Goal: Task Accomplishment & Management: Manage account settings

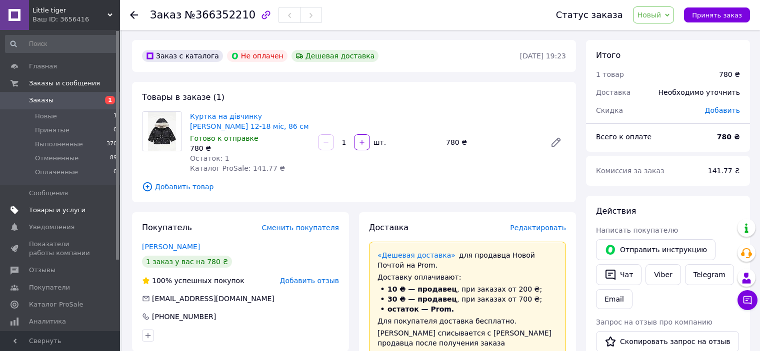
click at [53, 210] on span "Товары и услуги" at bounding box center [57, 210] width 56 height 9
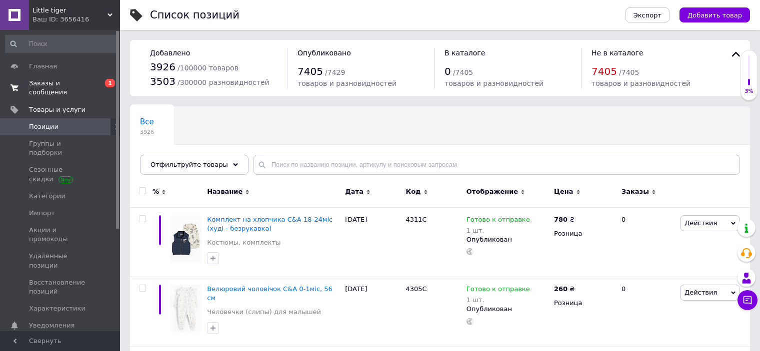
click at [72, 81] on span "Заказы и сообщения" at bounding box center [60, 88] width 63 height 18
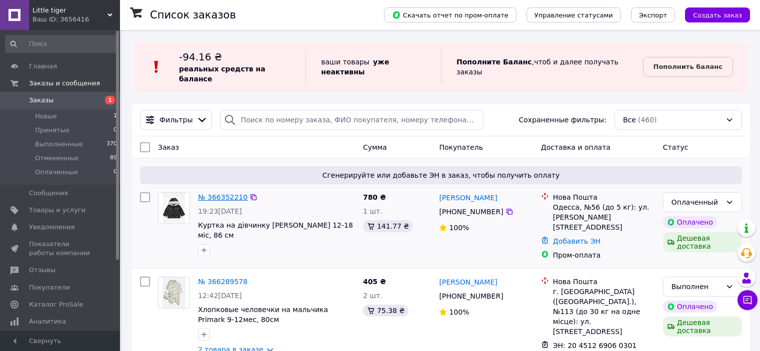
click at [201, 193] on link "№ 366352210" at bounding box center [222, 197] width 49 height 8
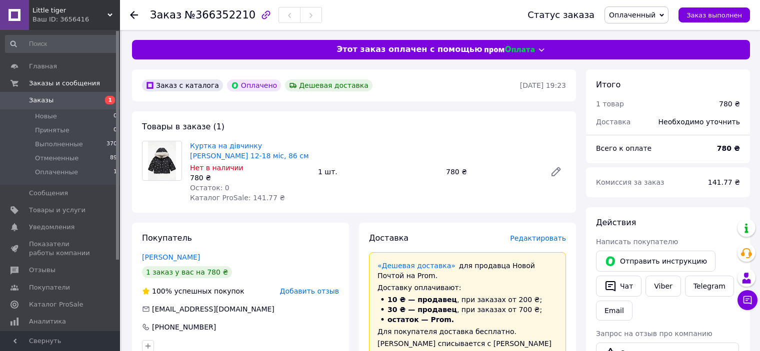
click at [65, 96] on span "Заказы" at bounding box center [60, 100] width 63 height 9
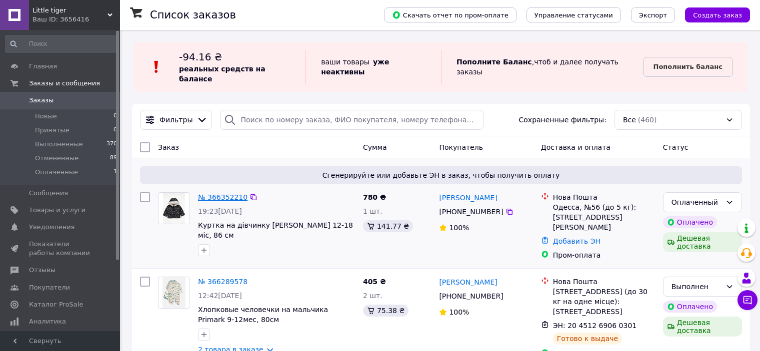
click at [215, 193] on link "№ 366352210" at bounding box center [222, 197] width 49 height 8
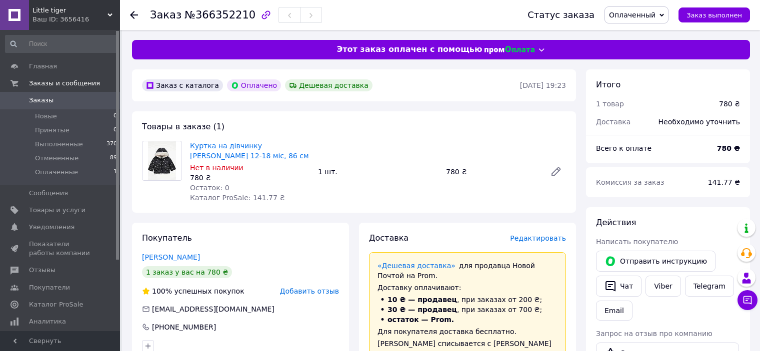
click at [655, 17] on span "Оплаченный" at bounding box center [632, 15] width 46 height 8
click at [645, 32] on li "Принят" at bounding box center [636, 34] width 63 height 15
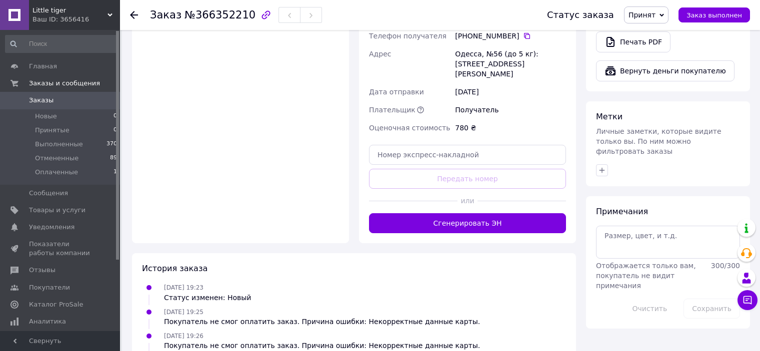
scroll to position [450, 0]
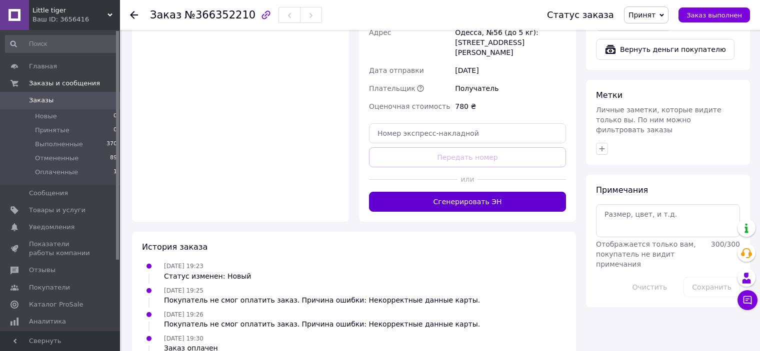
click at [493, 192] on button "Сгенерировать ЭН" at bounding box center [467, 202] width 197 height 20
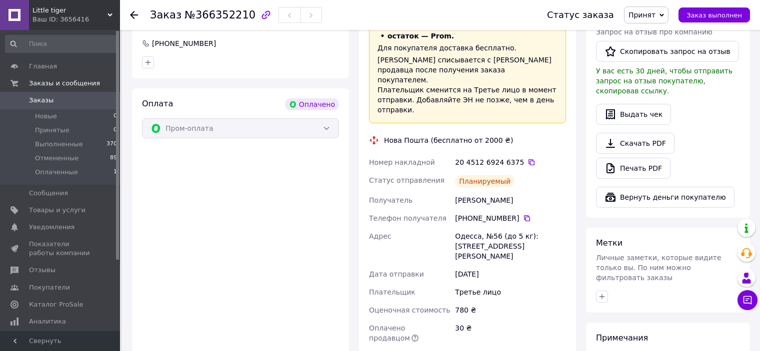
scroll to position [350, 0]
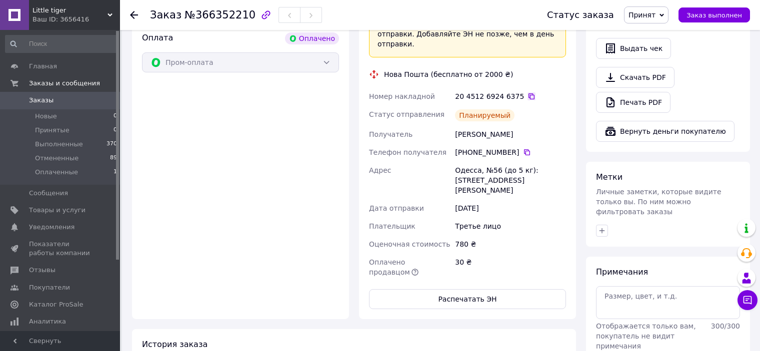
click at [527, 92] on icon at bounding box center [531, 96] width 8 height 8
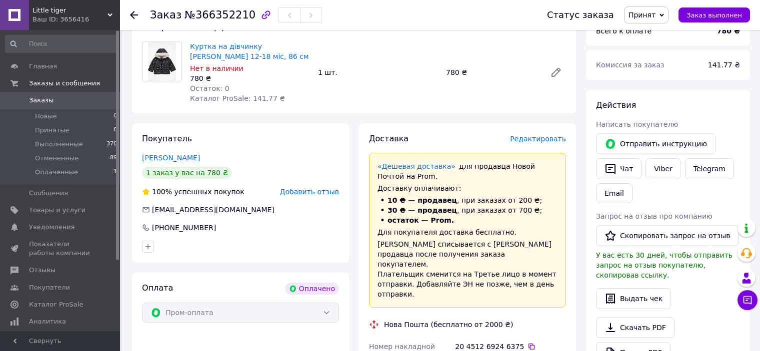
scroll to position [250, 0]
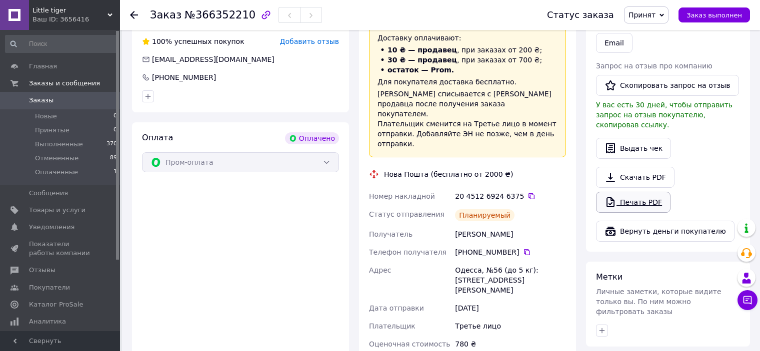
click at [634, 192] on link "Печать PDF" at bounding box center [633, 202] width 74 height 21
click at [66, 213] on span "Товары и услуги" at bounding box center [57, 210] width 56 height 9
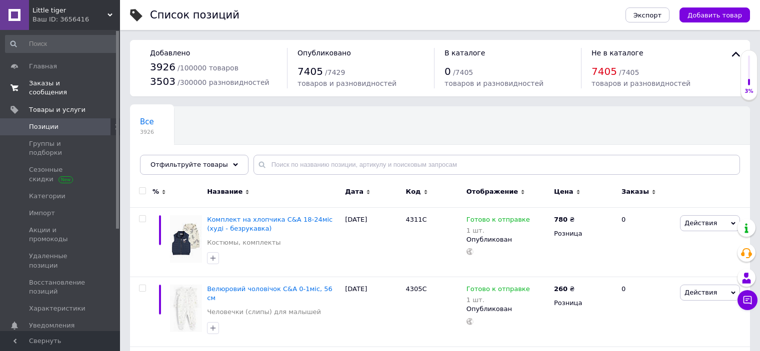
click at [60, 83] on span "Заказы и сообщения" at bounding box center [60, 88] width 63 height 18
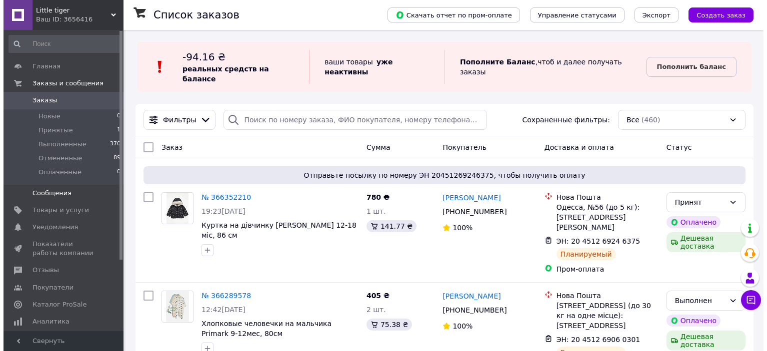
scroll to position [50, 0]
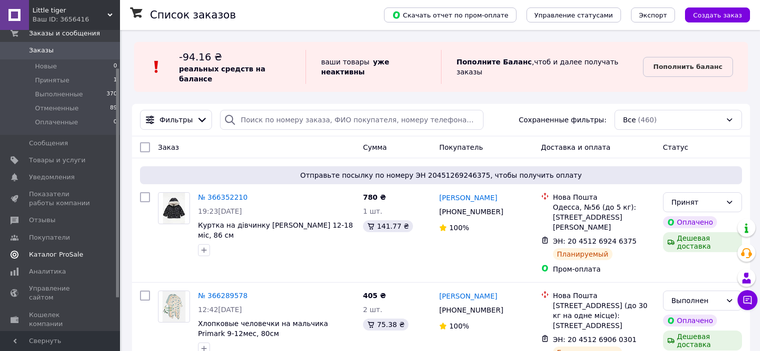
click at [57, 251] on span "Каталог ProSale" at bounding box center [56, 254] width 54 height 9
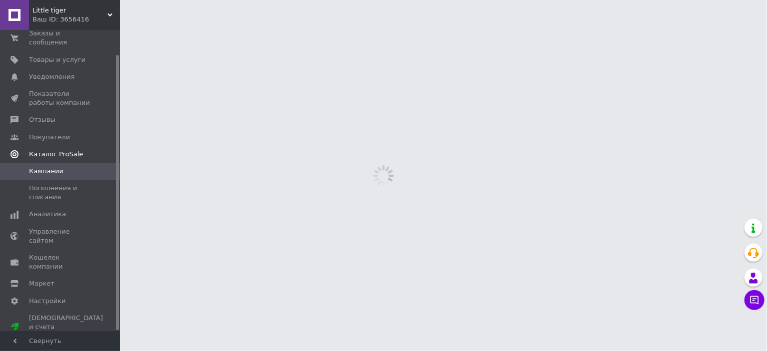
scroll to position [26, 0]
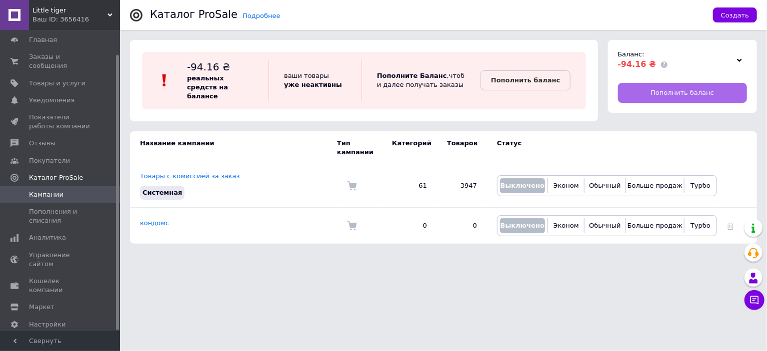
click at [704, 91] on span "Пополнить баланс" at bounding box center [681, 92] width 63 height 9
